Goal: Check status: Check status

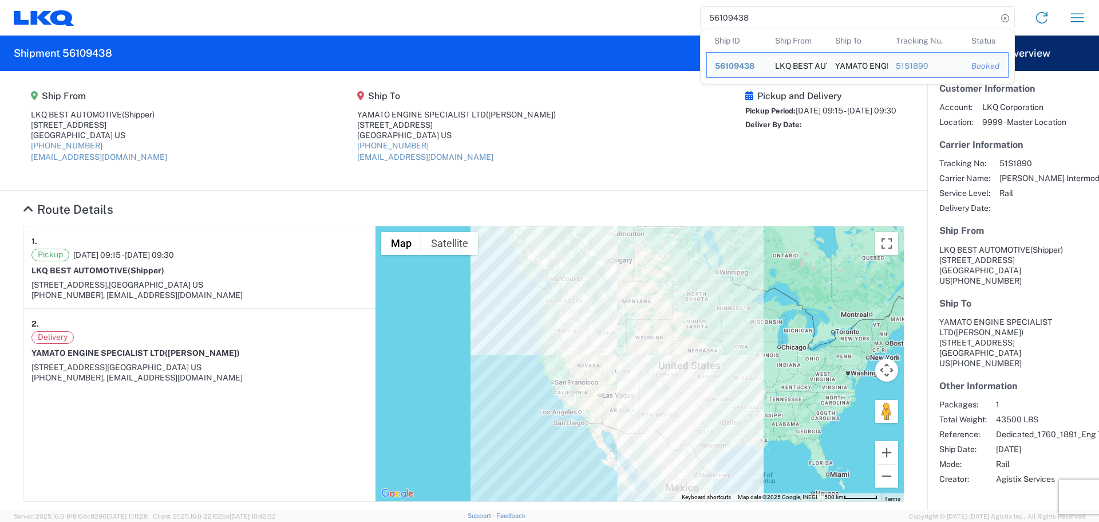
click at [750, 21] on input "56109438" at bounding box center [849, 18] width 297 height 22
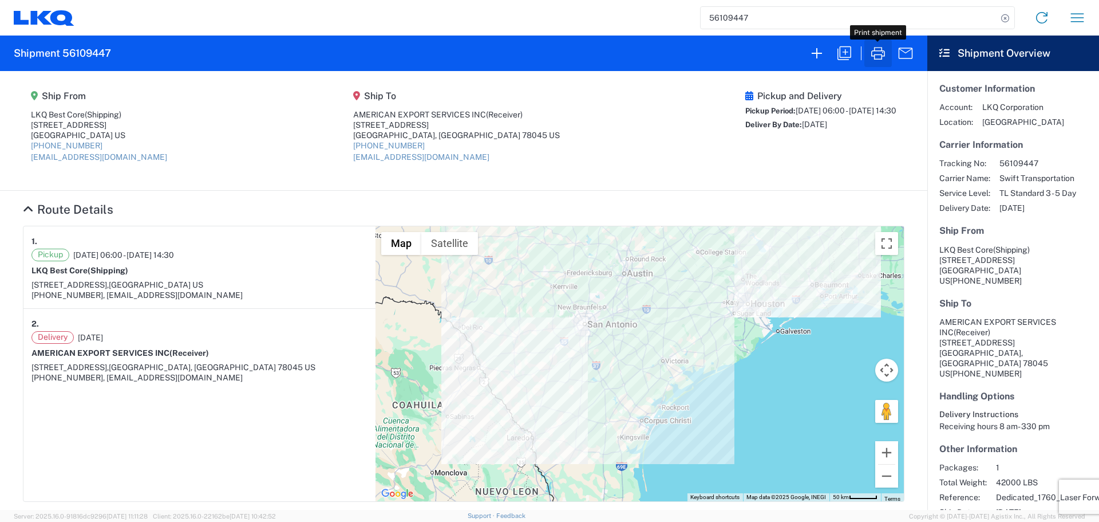
click at [880, 56] on icon "button" at bounding box center [878, 53] width 18 height 18
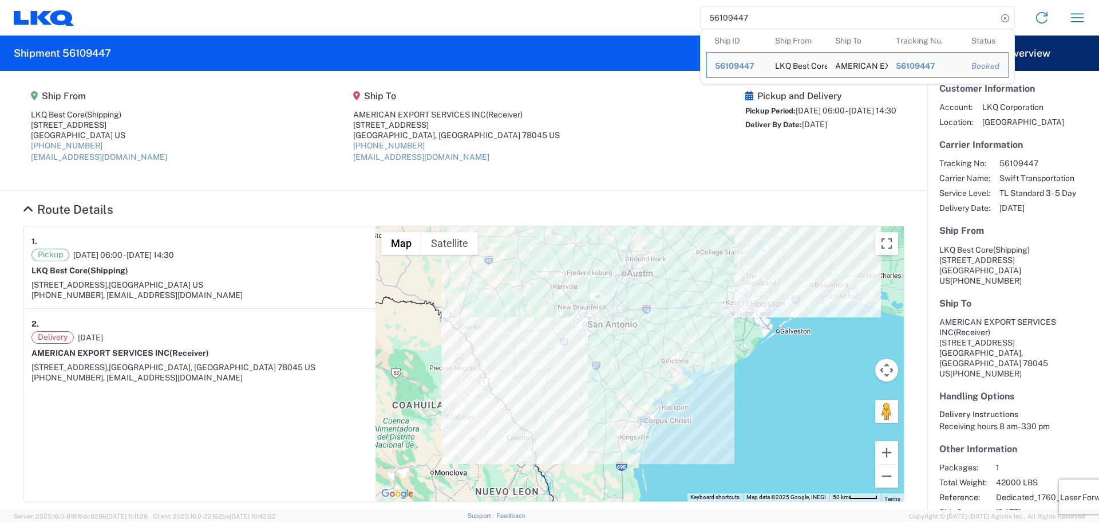
click at [724, 19] on input "56109447" at bounding box center [849, 18] width 297 height 22
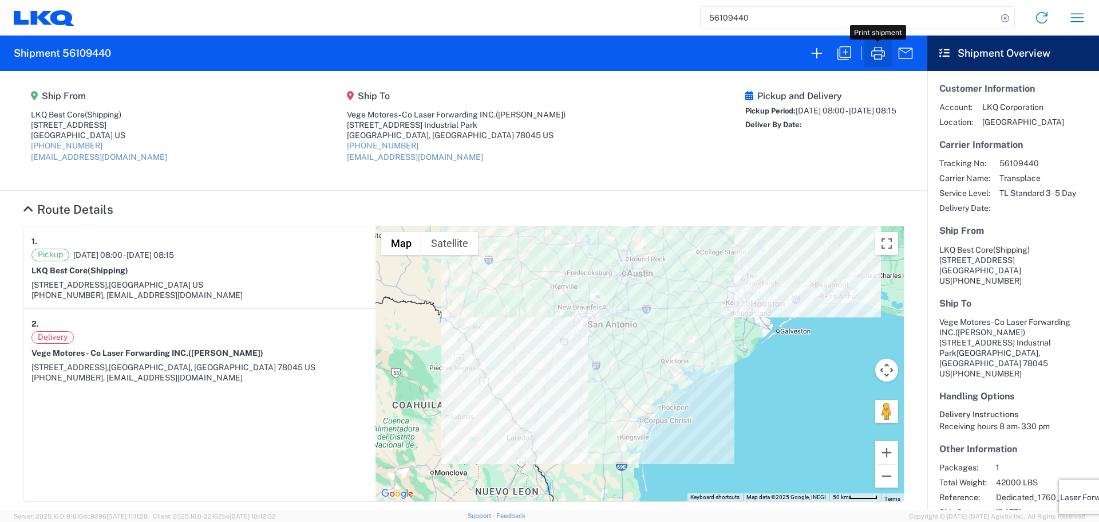
click at [872, 53] on icon "button" at bounding box center [878, 53] width 14 height 13
click at [748, 21] on input "56109440" at bounding box center [849, 18] width 297 height 22
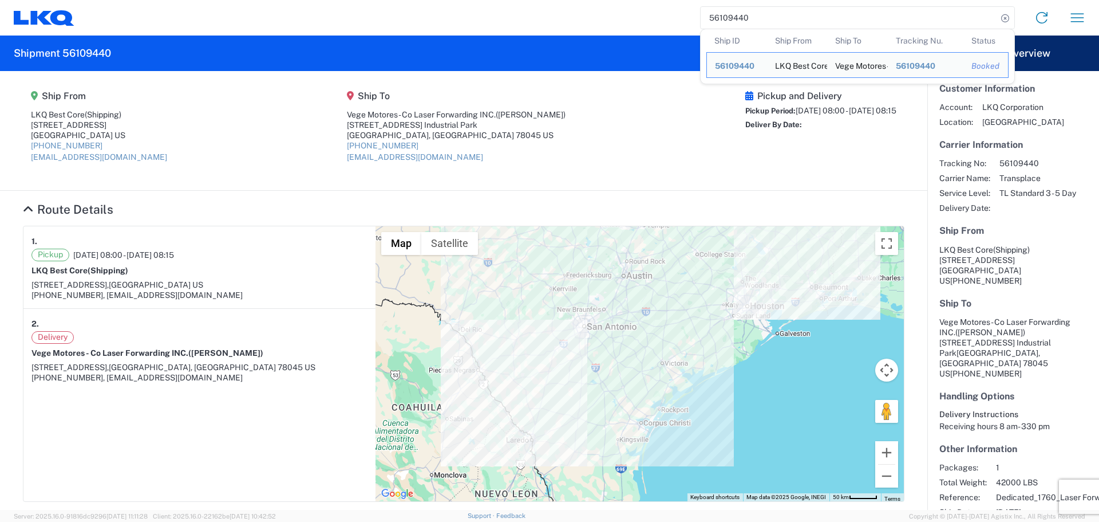
click at [748, 21] on input "56109440" at bounding box center [849, 18] width 297 height 22
click at [724, 19] on input "56109440" at bounding box center [849, 18] width 297 height 22
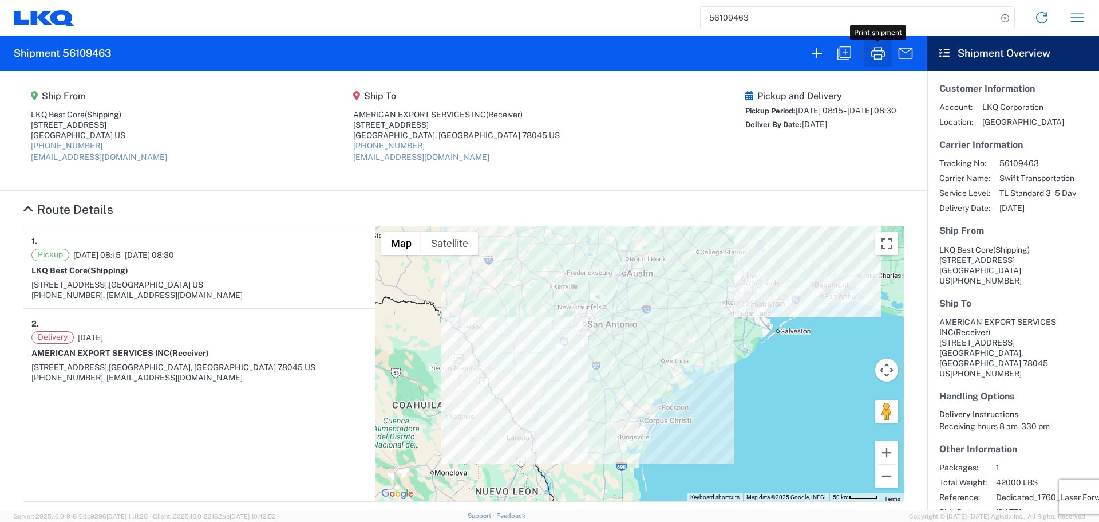
click at [867, 50] on button "button" at bounding box center [877, 52] width 27 height 27
click at [746, 19] on input "56109463" at bounding box center [849, 18] width 297 height 22
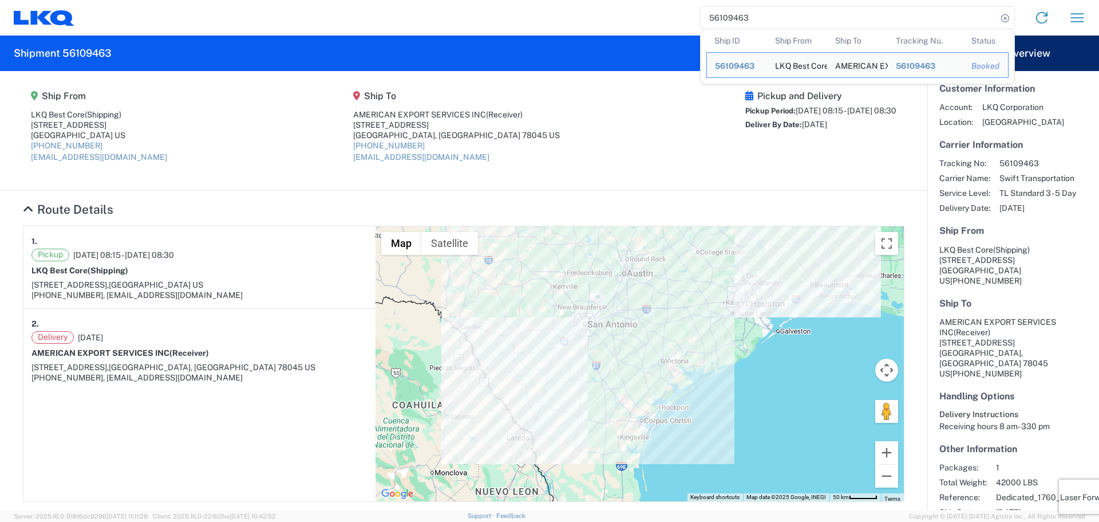
click at [746, 19] on input "56109463" at bounding box center [849, 18] width 297 height 22
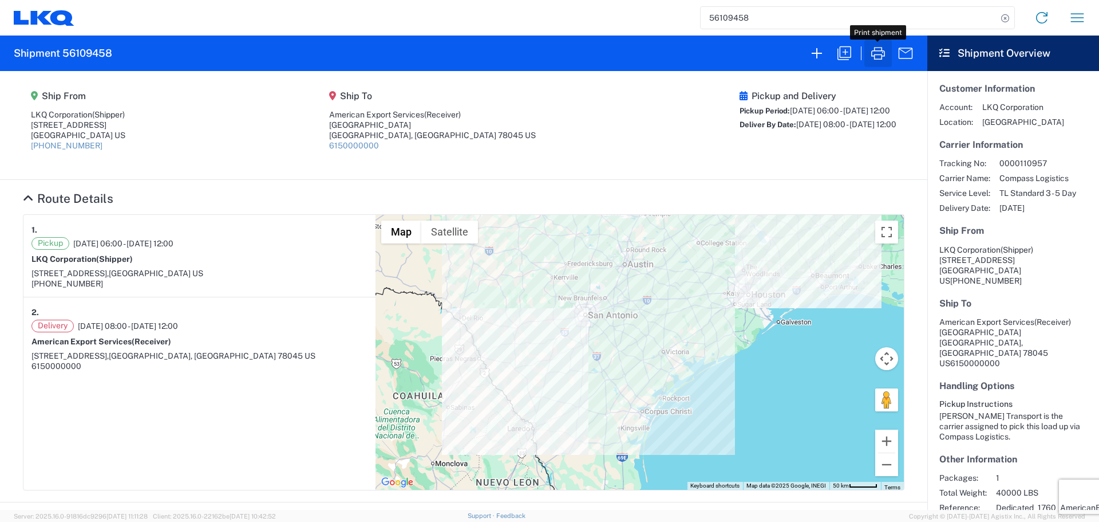
click at [881, 55] on icon "button" at bounding box center [878, 53] width 14 height 13
click at [884, 55] on icon "button" at bounding box center [878, 53] width 18 height 18
click at [741, 21] on input "56109458" at bounding box center [849, 18] width 297 height 22
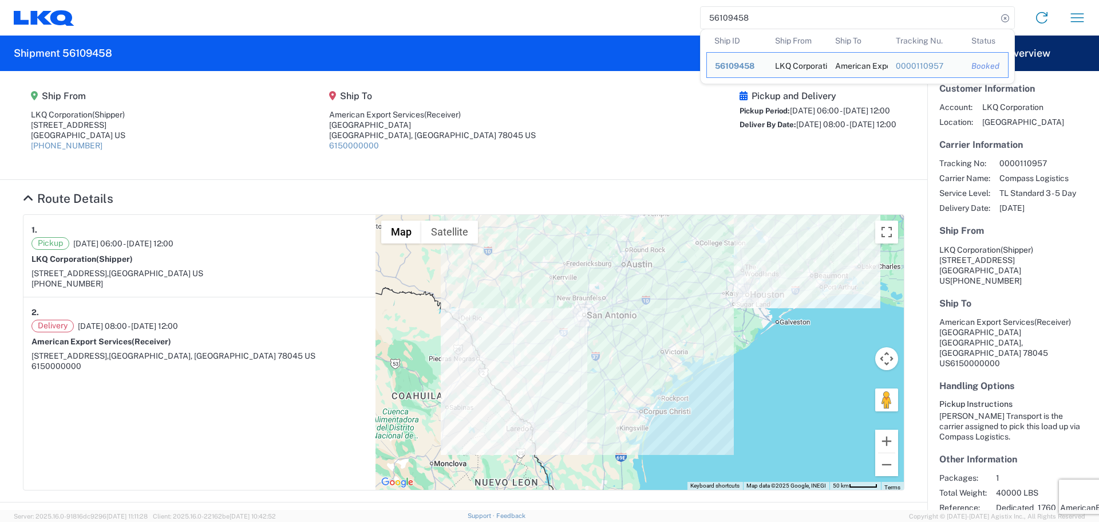
click at [741, 21] on input "56109458" at bounding box center [849, 18] width 297 height 22
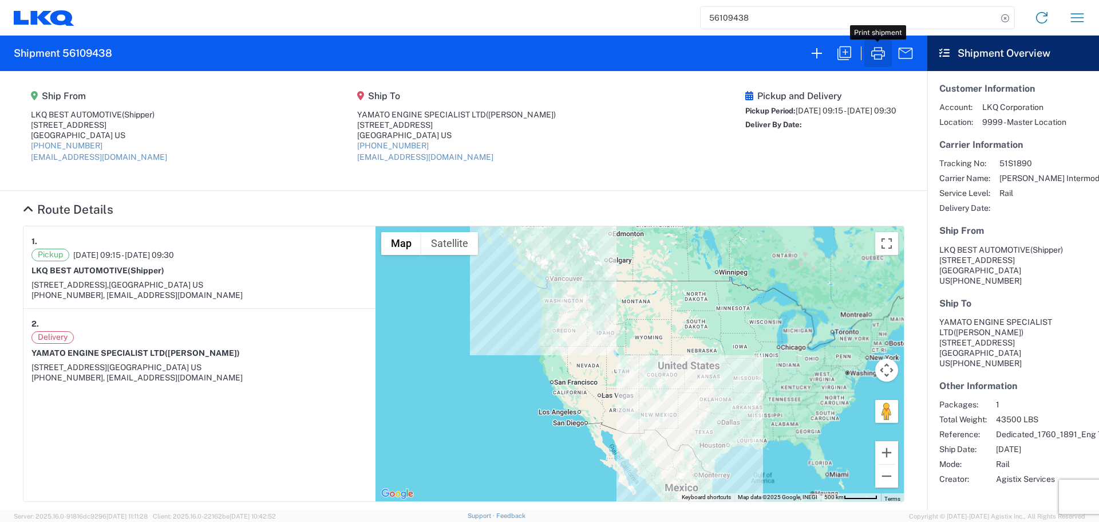
click at [873, 52] on icon "button" at bounding box center [878, 53] width 18 height 18
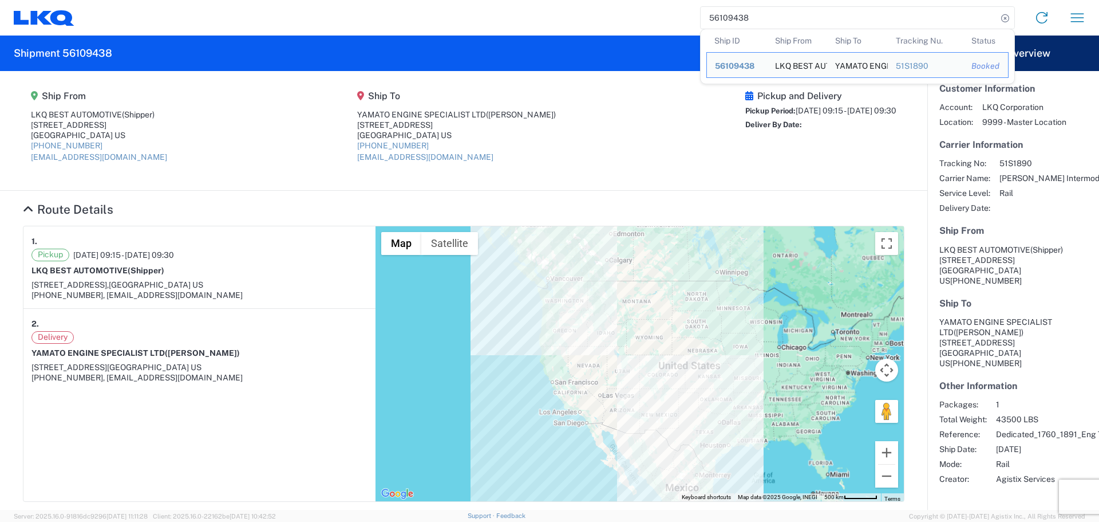
click at [736, 21] on input "56109438" at bounding box center [849, 18] width 297 height 22
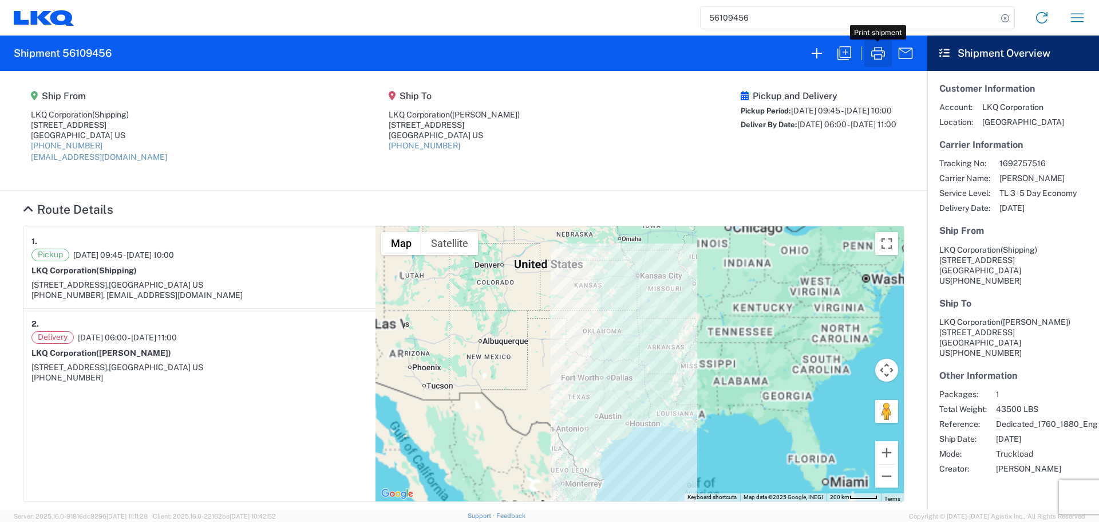
click at [874, 54] on icon "button" at bounding box center [878, 53] width 18 height 18
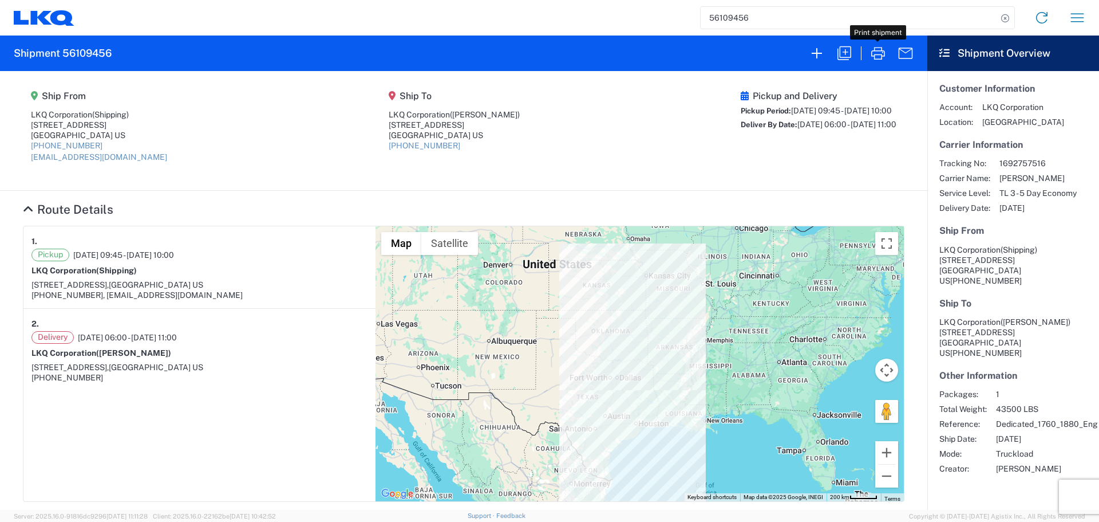
click at [748, 21] on input "56109456" at bounding box center [849, 18] width 297 height 22
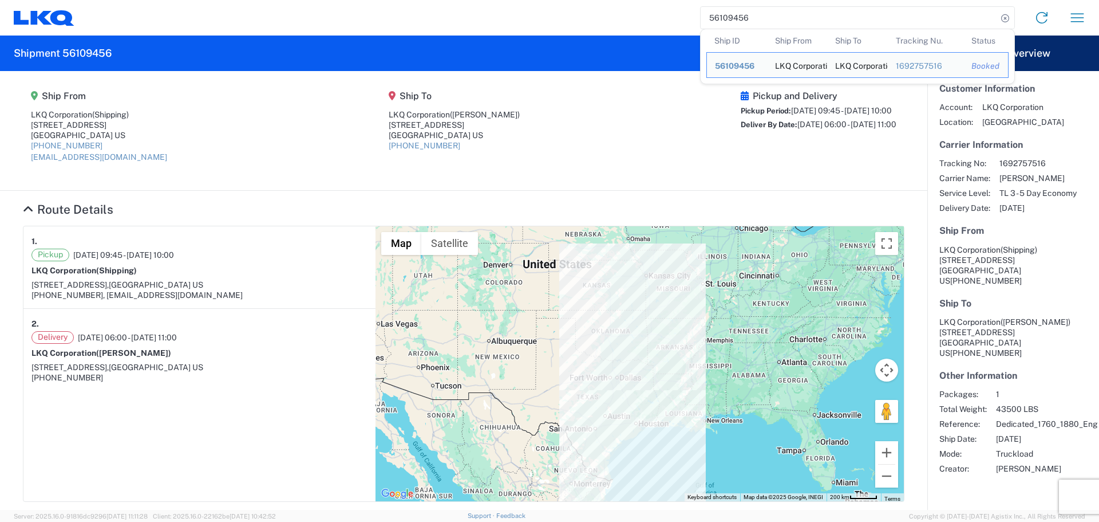
click at [748, 21] on input "56109456" at bounding box center [849, 18] width 297 height 22
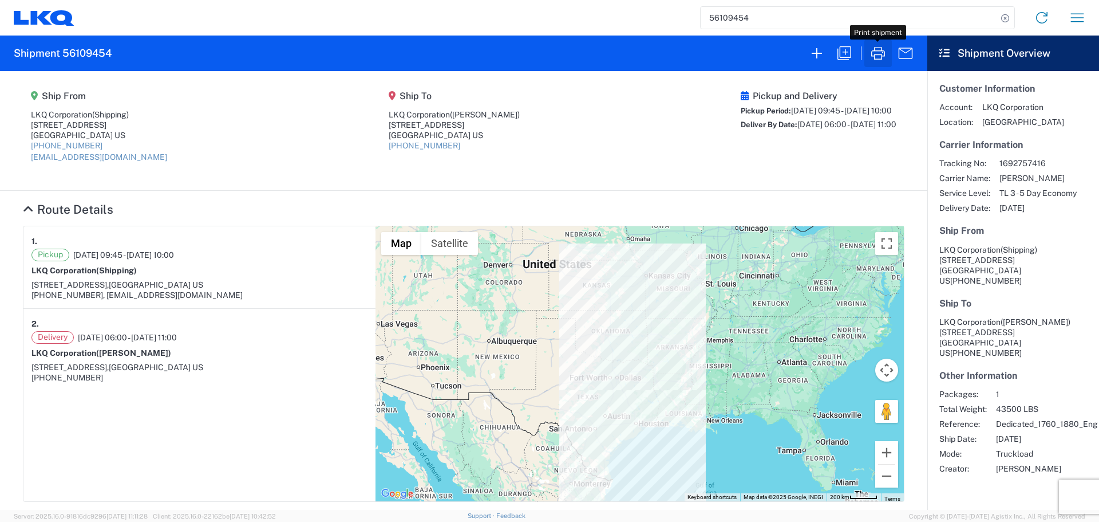
click at [879, 42] on button "button" at bounding box center [877, 52] width 27 height 27
click at [730, 21] on input "56109454" at bounding box center [849, 18] width 297 height 22
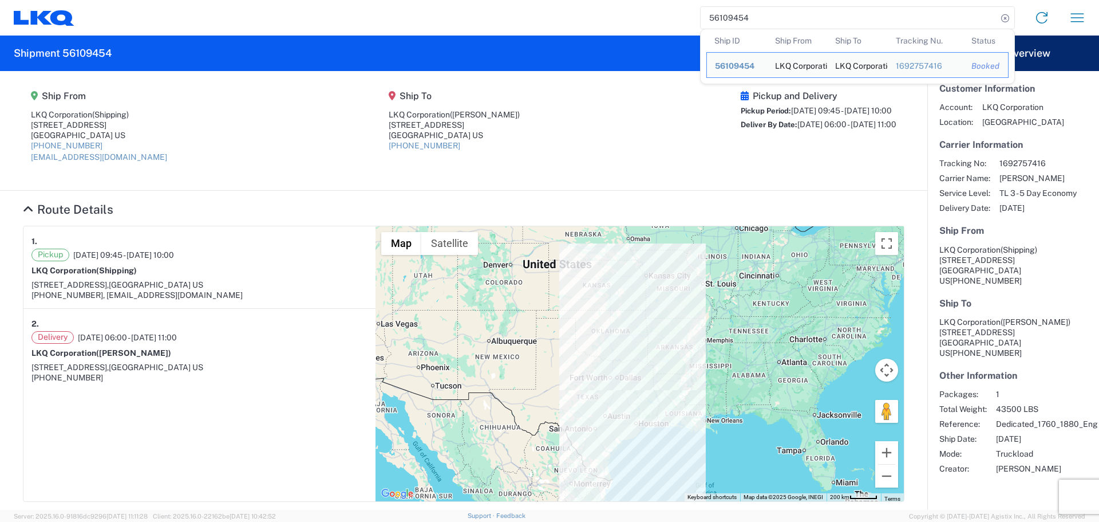
click at [730, 21] on input "56109454" at bounding box center [849, 18] width 297 height 22
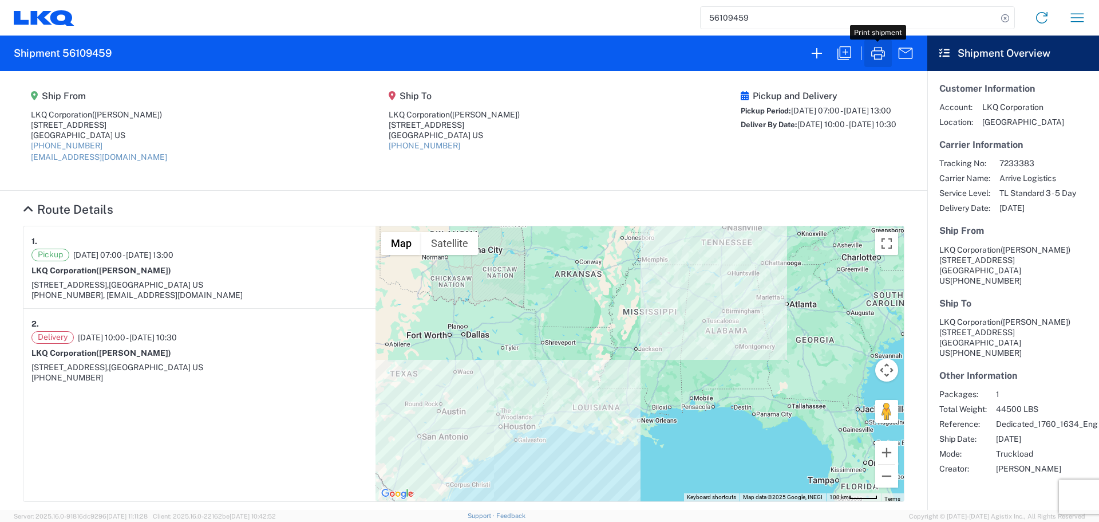
click at [881, 60] on icon "button" at bounding box center [878, 53] width 18 height 18
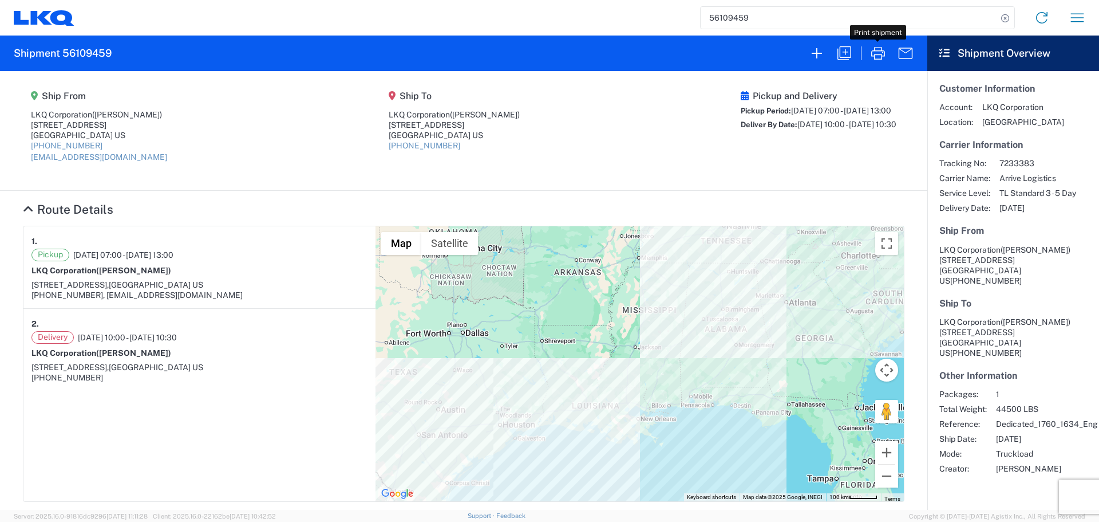
click at [709, 11] on input "56109459" at bounding box center [849, 18] width 297 height 22
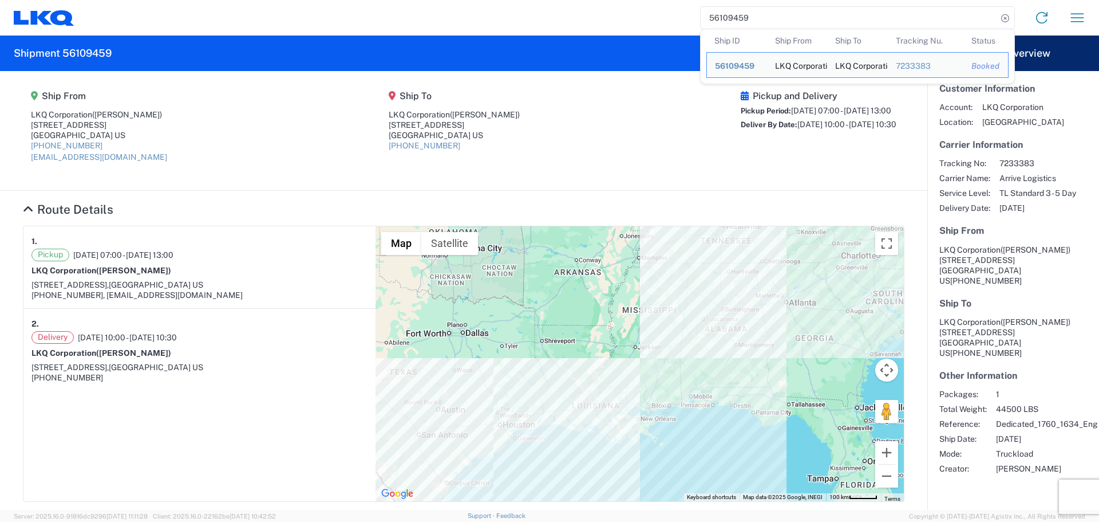
click at [709, 11] on input "56109459" at bounding box center [849, 18] width 297 height 22
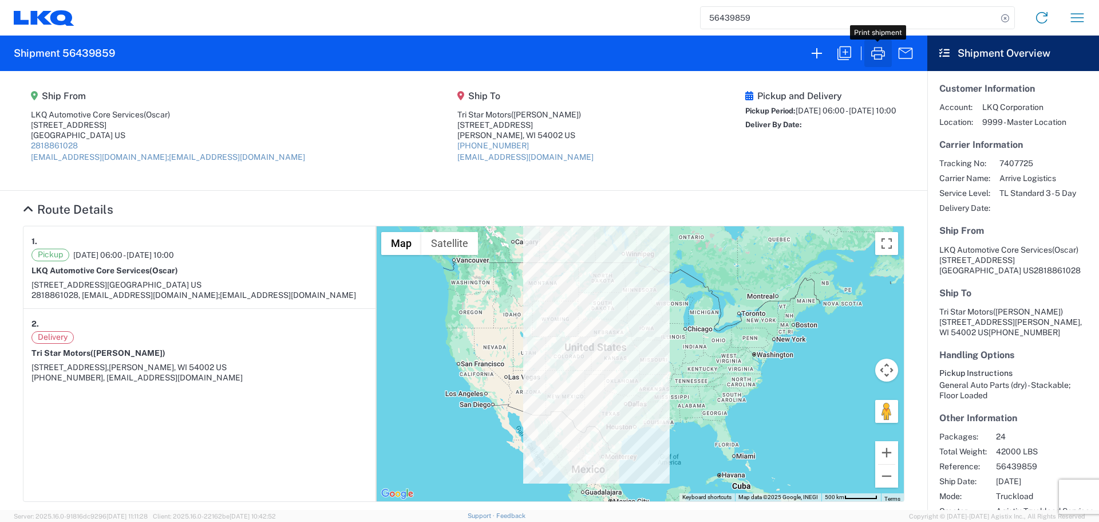
click at [871, 52] on icon "button" at bounding box center [878, 53] width 18 height 18
click at [731, 15] on input "56439859" at bounding box center [849, 18] width 297 height 22
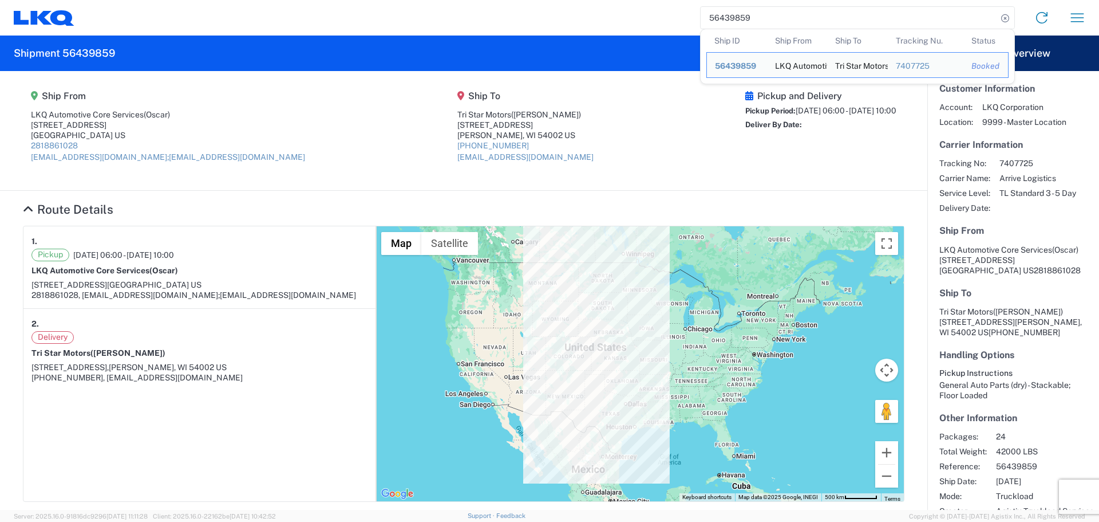
click at [731, 15] on input "56439859" at bounding box center [849, 18] width 297 height 22
paste input "44543"
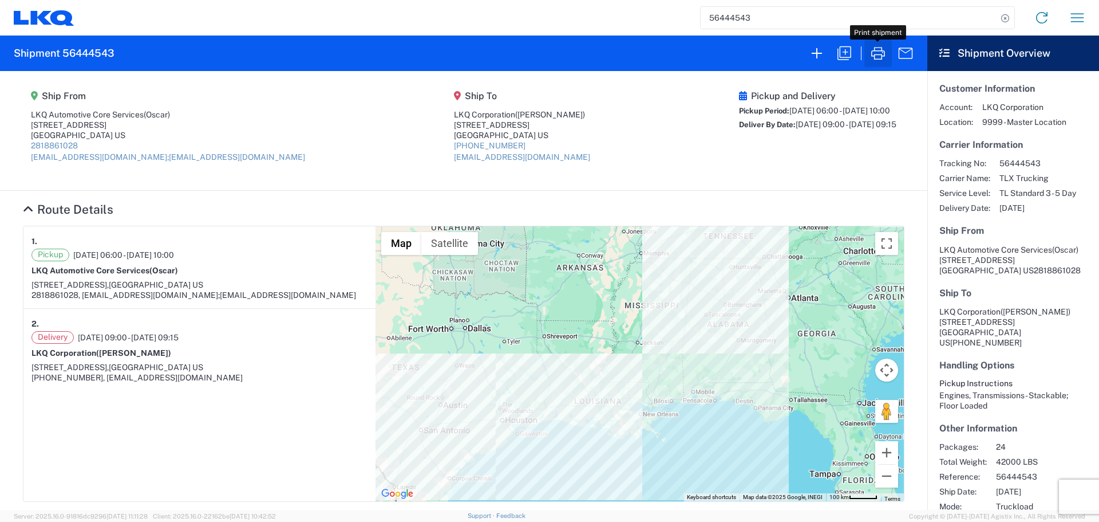
click at [875, 47] on icon "button" at bounding box center [878, 53] width 18 height 18
click at [737, 20] on input "56444543" at bounding box center [849, 18] width 297 height 22
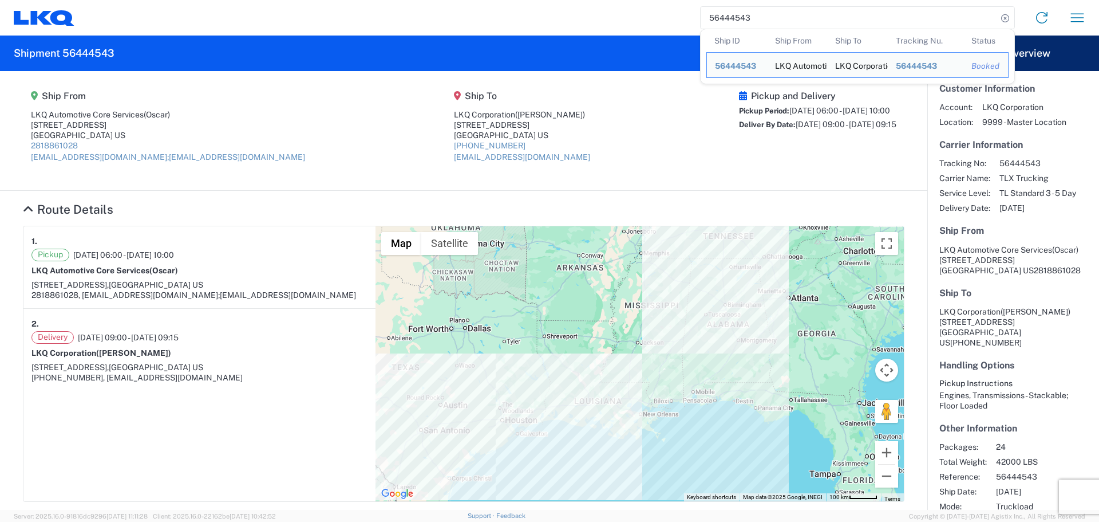
click at [737, 20] on input "56444543" at bounding box center [849, 18] width 297 height 22
paste input "533"
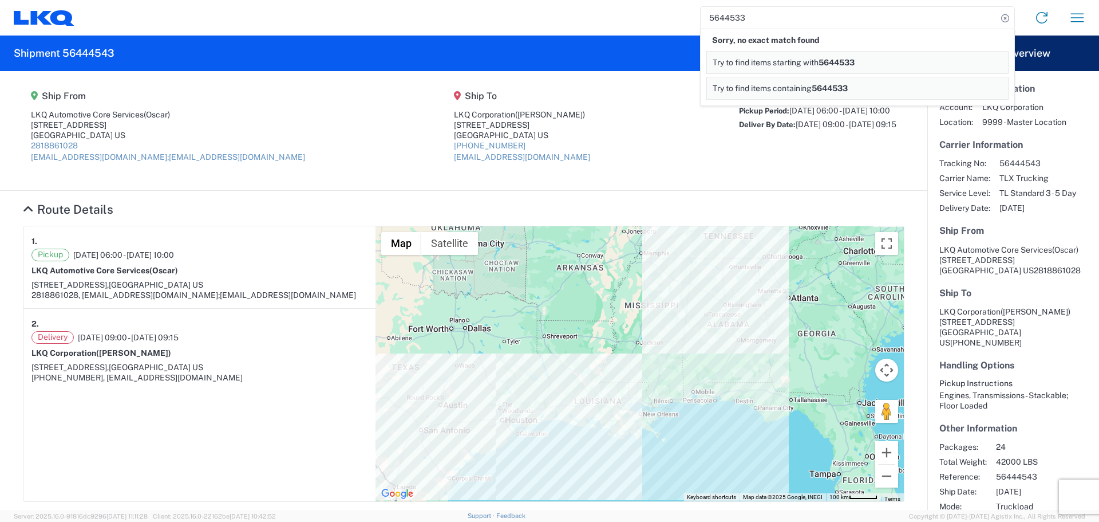
click at [741, 14] on input "5644533" at bounding box center [849, 18] width 297 height 22
paste input "4"
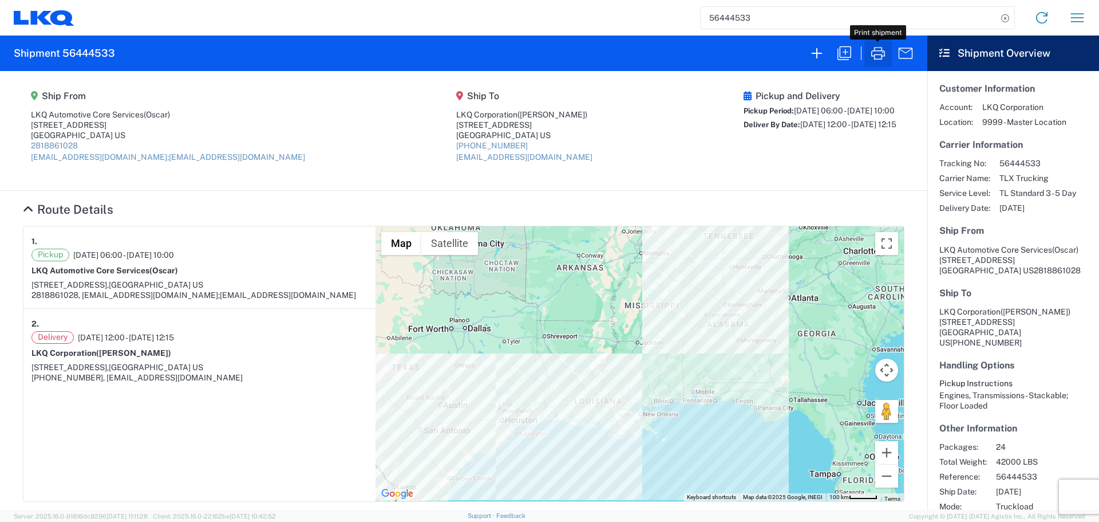
click at [882, 54] on icon "button" at bounding box center [878, 53] width 14 height 13
click at [737, 23] on input "56444533" at bounding box center [849, 18] width 297 height 22
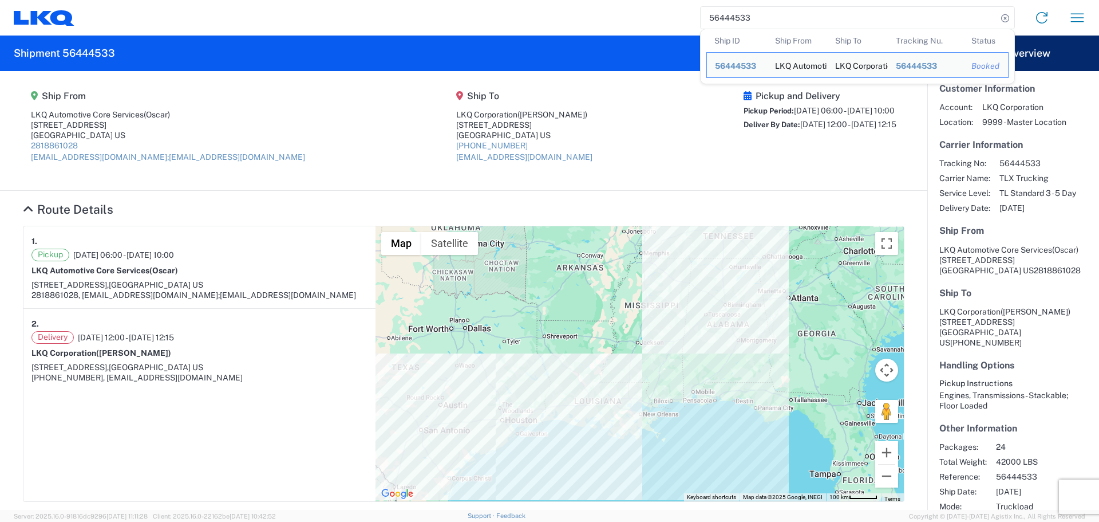
click at [737, 23] on input "56444533" at bounding box center [849, 18] width 297 height 22
paste input "108157"
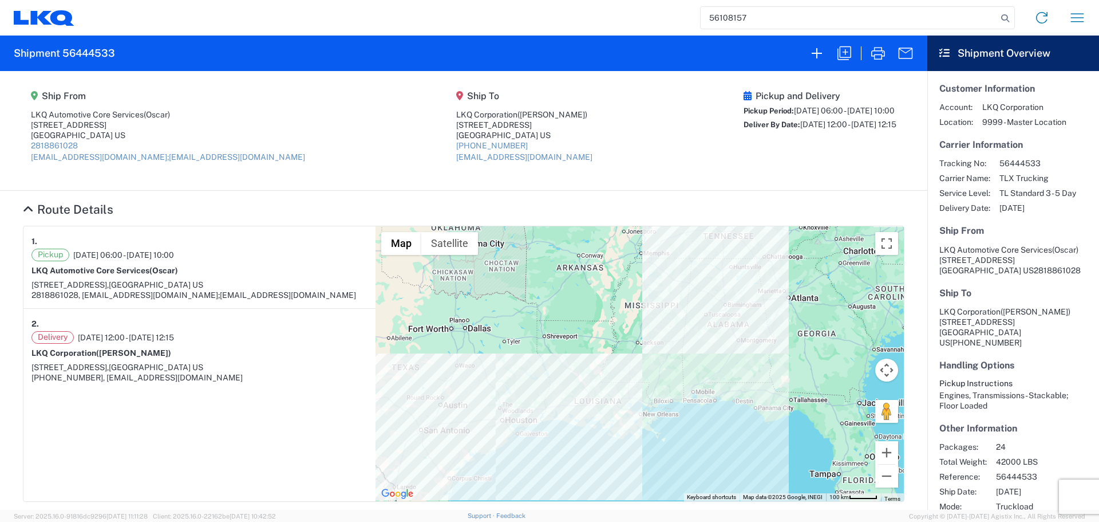
type input "56108157"
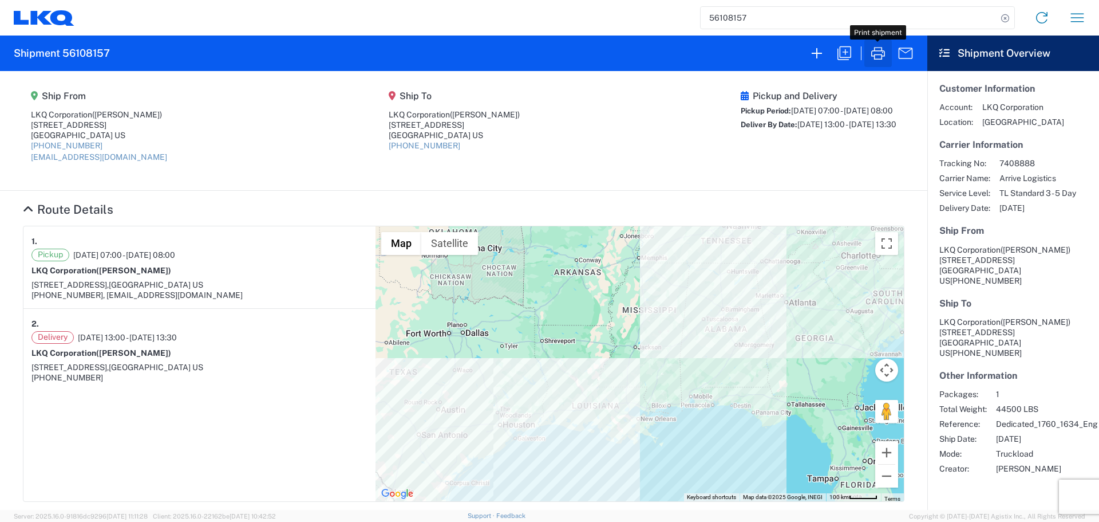
click at [878, 50] on icon "button" at bounding box center [878, 53] width 18 height 18
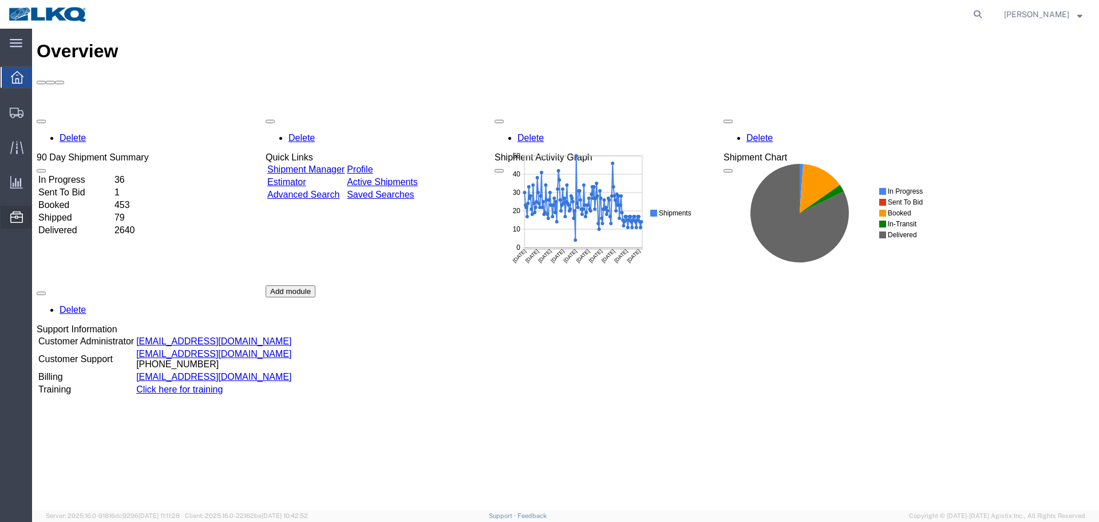
click at [0, 0] on span "Location Appointment" at bounding box center [0, 0] width 0 height 0
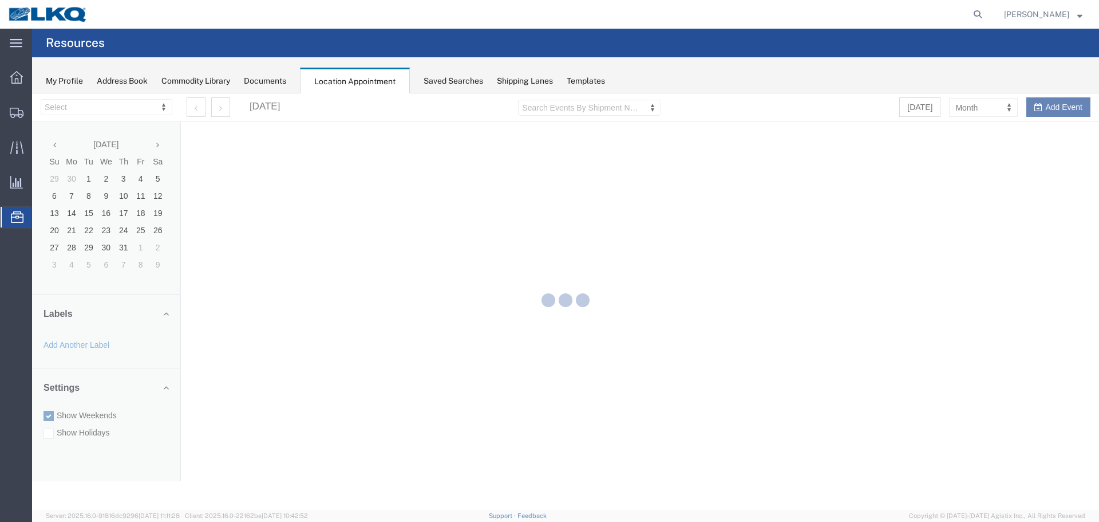
select select "27634"
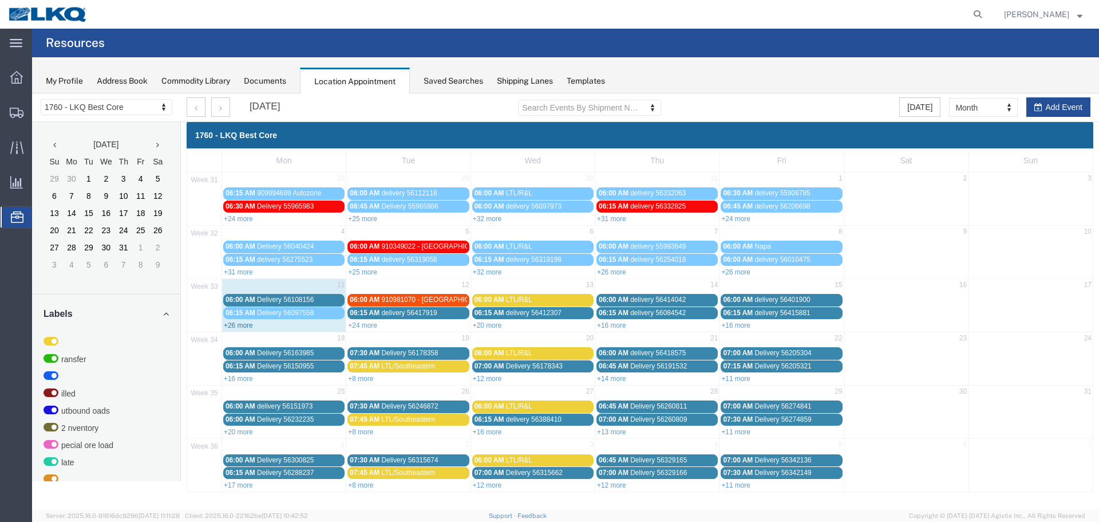
click at [239, 326] on link "+26 more" at bounding box center [238, 325] width 29 height 8
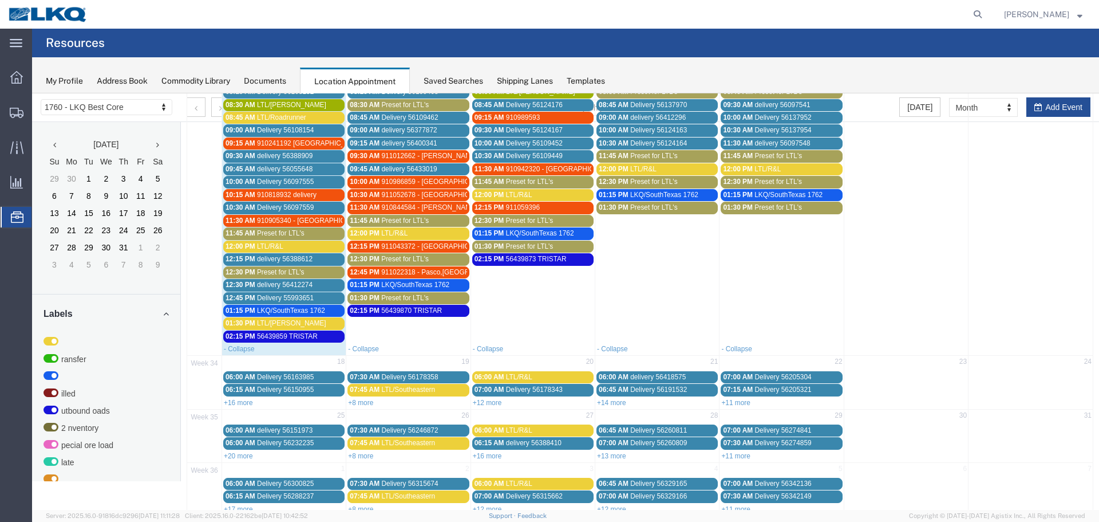
scroll to position [329, 0]
